Goal: Task Accomplishment & Management: Manage account settings

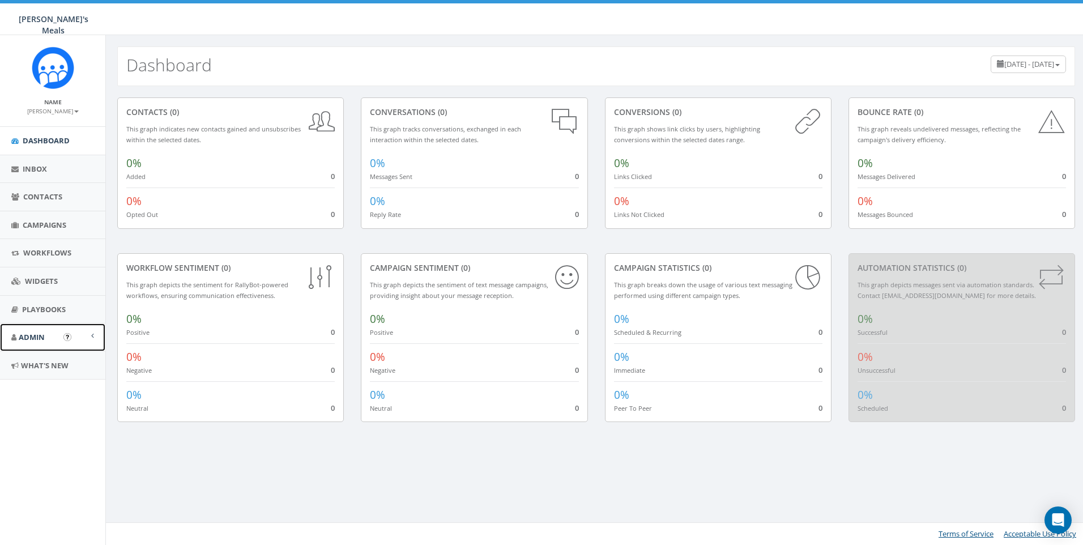
click at [29, 338] on span "Admin" at bounding box center [32, 337] width 26 height 10
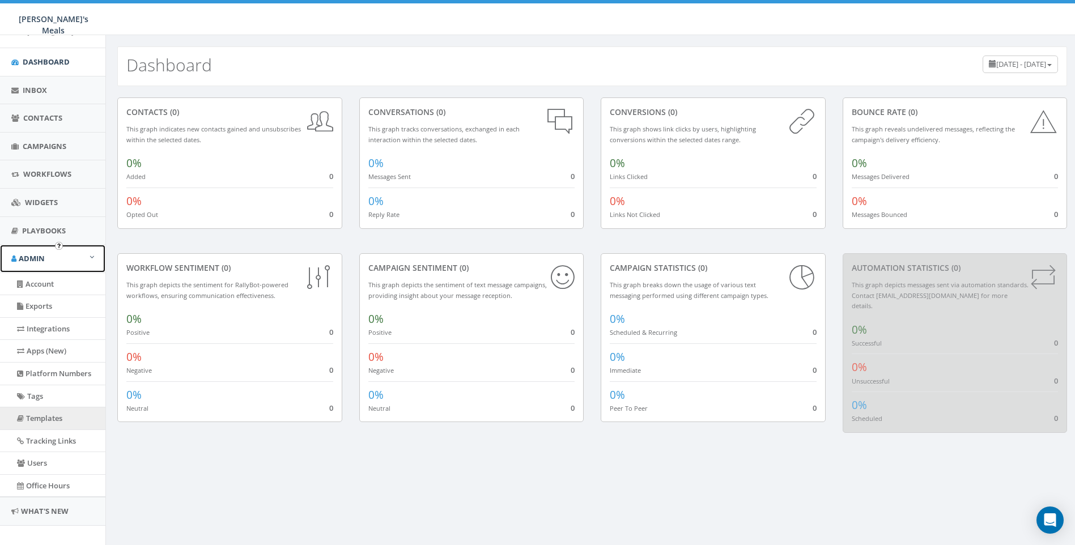
scroll to position [91, 0]
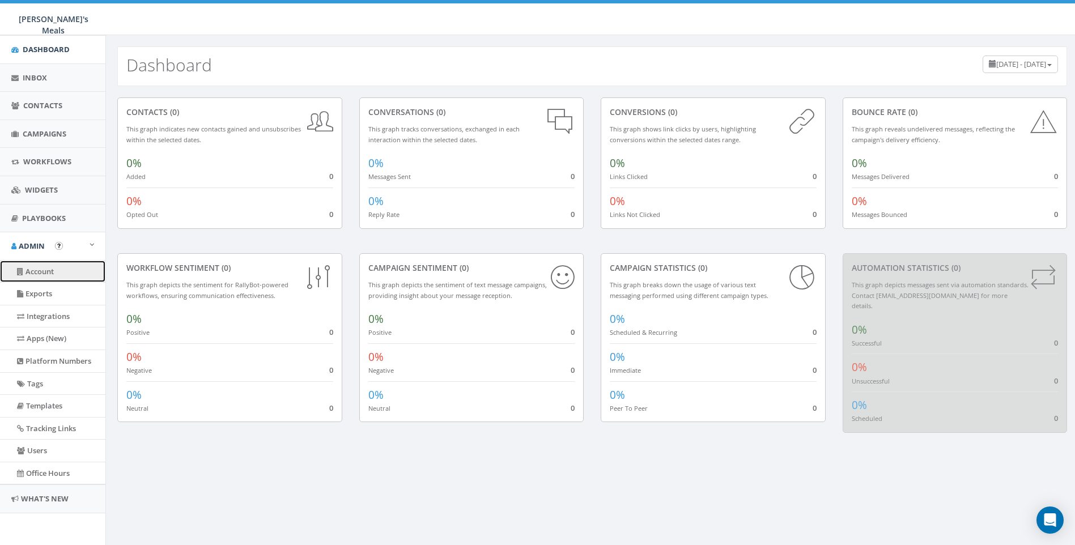
click at [43, 273] on link "Account" at bounding box center [52, 272] width 105 height 22
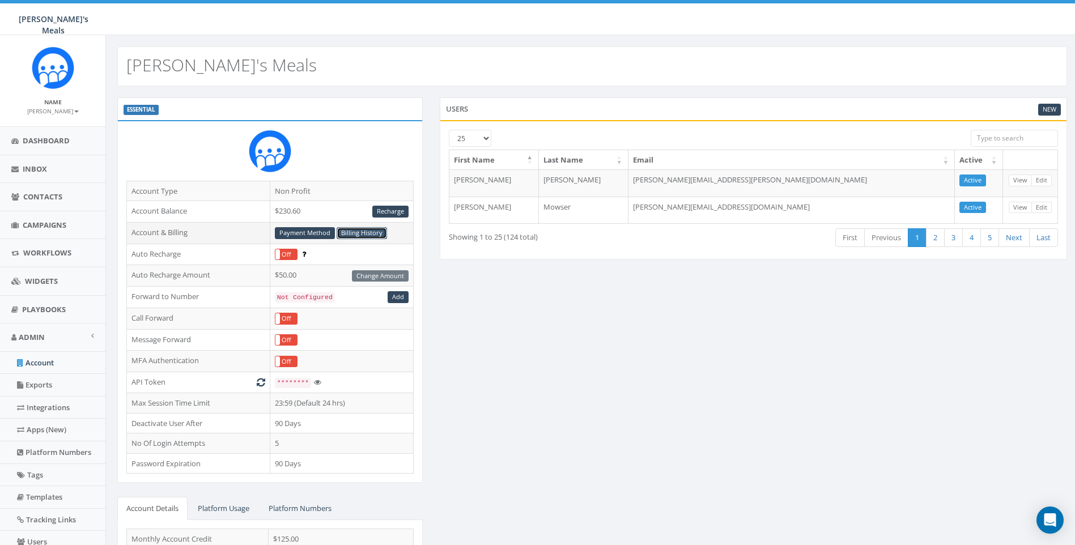
click at [352, 234] on link "Billing History" at bounding box center [362, 233] width 50 height 12
